Goal: Transaction & Acquisition: Purchase product/service

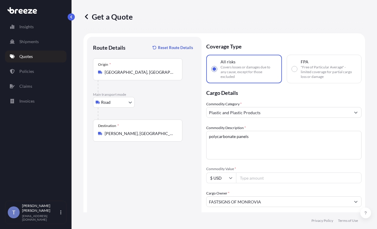
select select "Road"
select select "1"
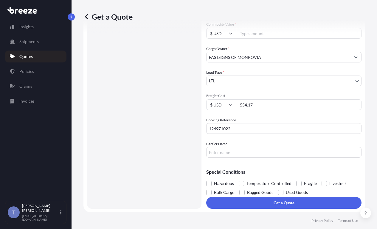
scroll to position [177, 0]
click at [260, 149] on input "Carrier Name" at bounding box center [283, 152] width 155 height 11
type input "XPO LOGISTICS"
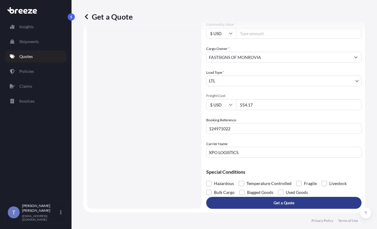
click at [294, 200] on p "Get a Quote" at bounding box center [284, 203] width 21 height 6
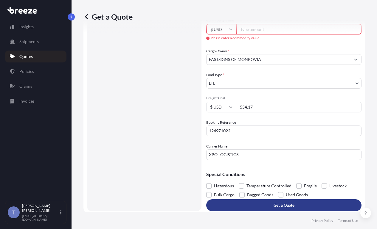
scroll to position [118, 0]
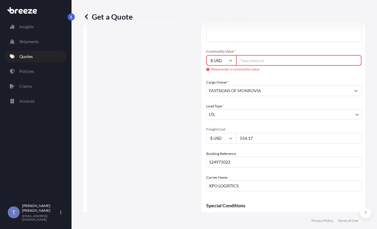
click at [256, 133] on body "Insights Shipments Quotes Policies Claims Invoices T [PERSON_NAME] [EMAIL_ADDRE…" at bounding box center [188, 137] width 377 height 274
click at [278, 66] on input "Commodity Value *" at bounding box center [298, 60] width 125 height 11
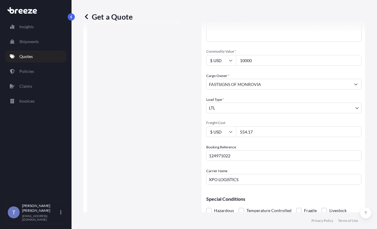
type input "10000"
click at [278, 114] on div "Load Type * LTL" at bounding box center [283, 105] width 155 height 17
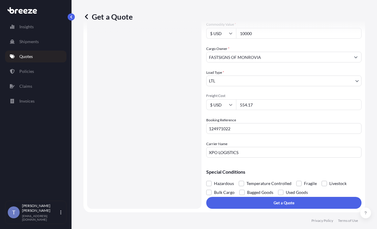
scroll to position [177, 0]
click at [302, 181] on span at bounding box center [298, 183] width 5 height 5
click at [296, 179] on input "Fragile" at bounding box center [296, 179] width 0 height 0
click at [258, 149] on input "XPO LOGISTICS" at bounding box center [283, 152] width 155 height 11
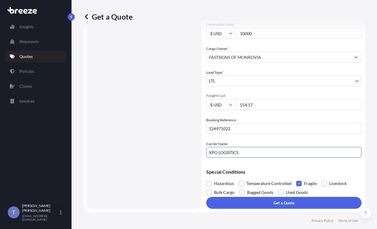
click at [258, 149] on input "XPO LOGISTICS" at bounding box center [283, 152] width 155 height 11
type input "ABF"
click at [295, 207] on form "Route Details Reset Route Details Place of loading Road Road Rail Origin * [GEO…" at bounding box center [224, 51] width 282 height 324
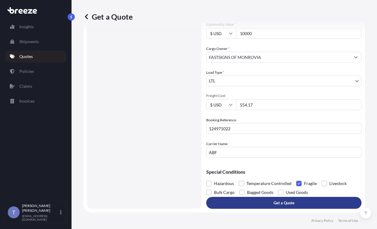
click at [294, 201] on p "Get a Quote" at bounding box center [284, 203] width 21 height 6
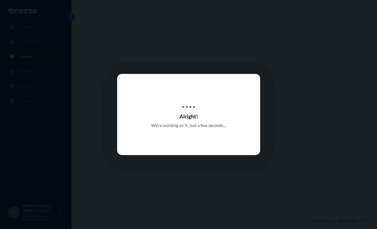
select select "Road"
select select "1"
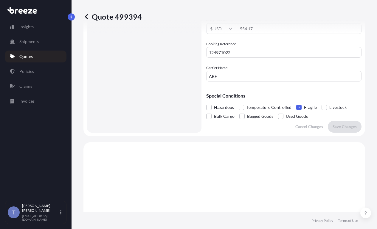
scroll to position [212, 0]
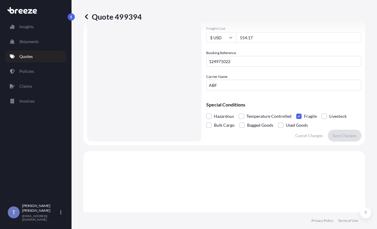
click at [58, 62] on link "Quotes" at bounding box center [35, 57] width 61 height 12
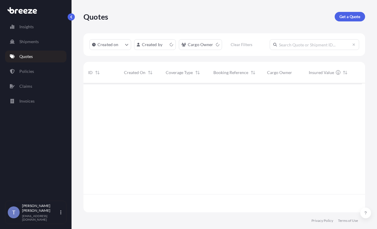
scroll to position [108, 274]
click at [346, 21] on link "Get a Quote" at bounding box center [350, 17] width 30 height 10
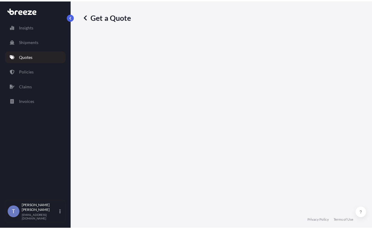
scroll to position [11, 0]
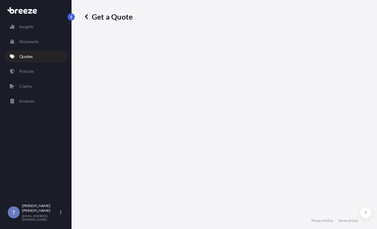
select select "Sea"
select select "1"
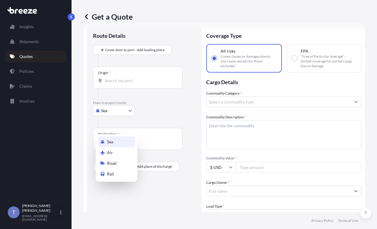
click at [117, 127] on body "Insights Shipments Quotes Policies Claims Invoices T [PERSON_NAME] [EMAIL_ADDRE…" at bounding box center [188, 137] width 377 height 274
click at [124, 164] on div "Road" at bounding box center [116, 163] width 37 height 11
select select "Road"
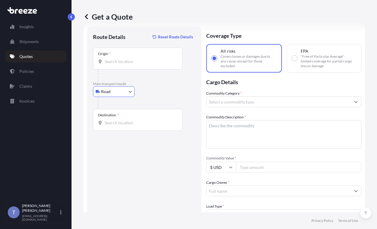
click at [111, 65] on input "Origin *" at bounding box center [140, 62] width 70 height 6
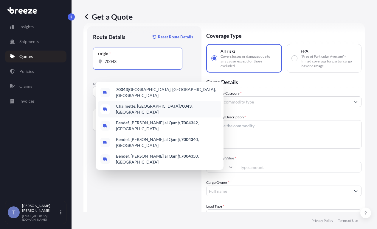
click at [134, 108] on span "Chalmette, LA 70043 , [GEOGRAPHIC_DATA]" at bounding box center [167, 109] width 103 height 12
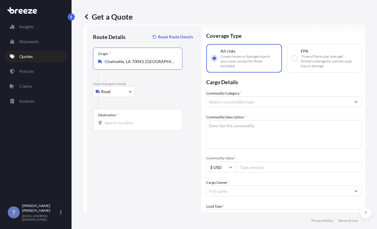
type input "Chalmette, LA 70043, [GEOGRAPHIC_DATA]"
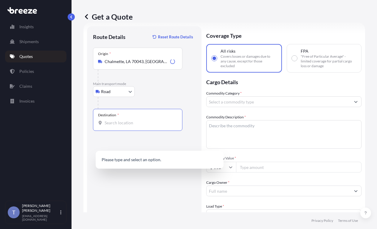
click at [122, 126] on input "Destination *" at bounding box center [140, 123] width 70 height 6
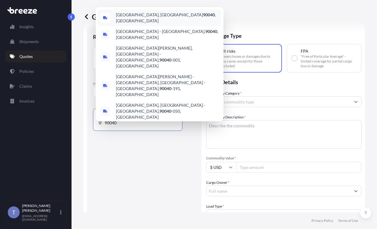
click at [162, 24] on span "[GEOGRAPHIC_DATA] , [GEOGRAPHIC_DATA]" at bounding box center [167, 18] width 103 height 12
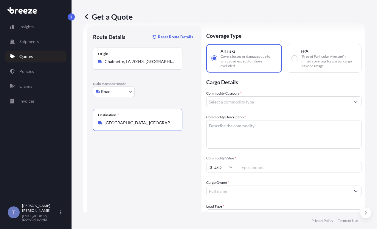
type input "[GEOGRAPHIC_DATA], [GEOGRAPHIC_DATA]"
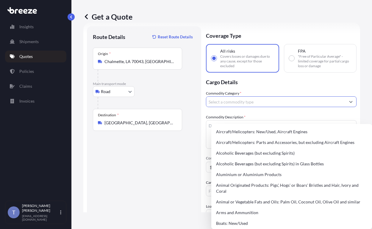
click at [264, 107] on input "Commodity Category *" at bounding box center [275, 102] width 139 height 11
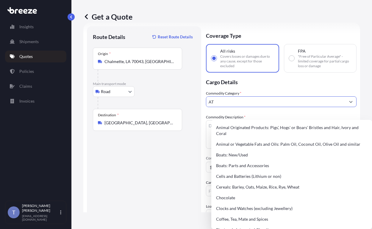
type input "A"
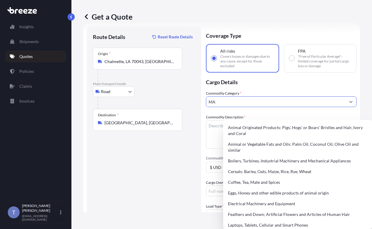
type input "M"
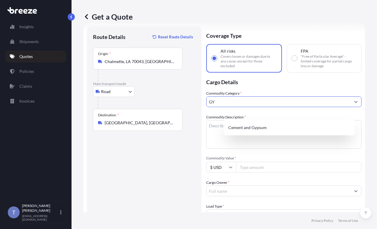
type input "G"
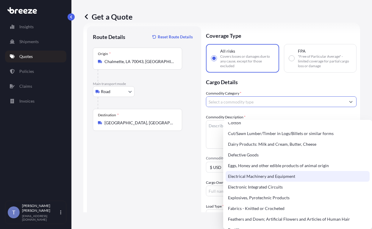
scroll to position [358, 0]
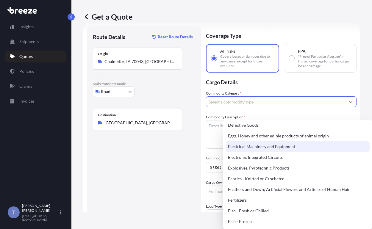
click at [304, 152] on div "Electrical Machinery and Equipment" at bounding box center [298, 147] width 145 height 11
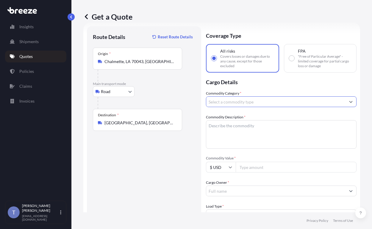
type input "Electrical Machinery and Equipment"
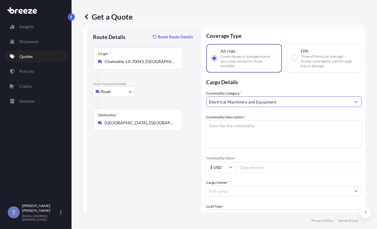
click at [342, 107] on input "Electrical Machinery and Equipment" at bounding box center [278, 102] width 144 height 11
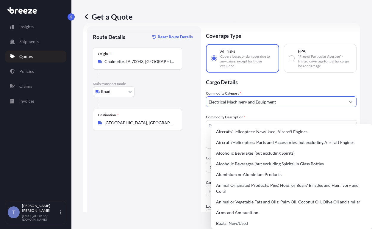
click at [351, 111] on form "Route Details Reset Route Details Place of loading Road Road Rail Origin * [GEO…" at bounding box center [221, 185] width 277 height 324
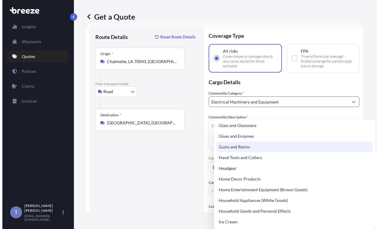
scroll to position [566, 0]
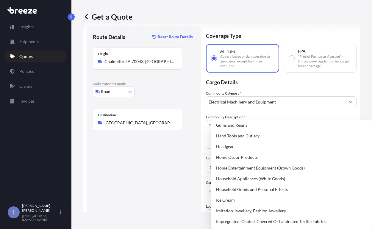
click at [281, 105] on div "Commodity Category * Electrical Machinery and Equipment" at bounding box center [281, 99] width 151 height 17
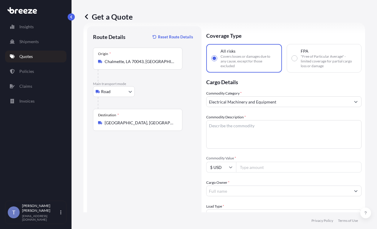
click at [261, 140] on textarea "Commodity Description *" at bounding box center [283, 134] width 155 height 29
paste textarea "GYM EQUIPMENT"
type textarea "GYM EQUIPMENT"
click at [347, 149] on textarea "GYM EQUIPMENT" at bounding box center [283, 134] width 155 height 29
click at [277, 173] on input "Commodity Value *" at bounding box center [298, 167] width 125 height 11
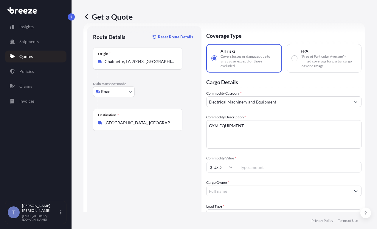
paste input "6000"
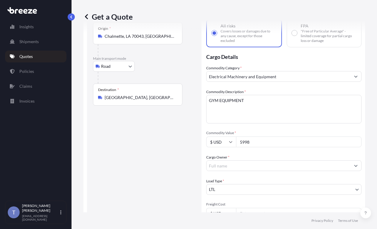
scroll to position [70, 0]
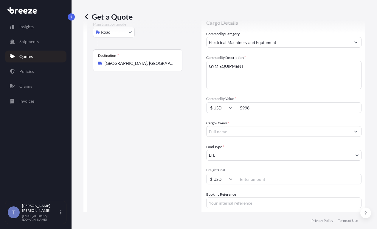
type input "5998"
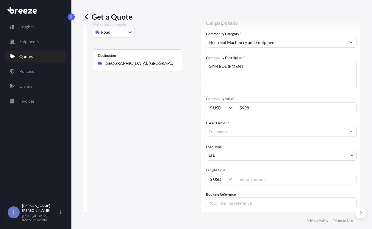
click at [250, 137] on input "Cargo Owner *" at bounding box center [275, 131] width 139 height 11
